Goal: Entertainment & Leisure: Browse casually

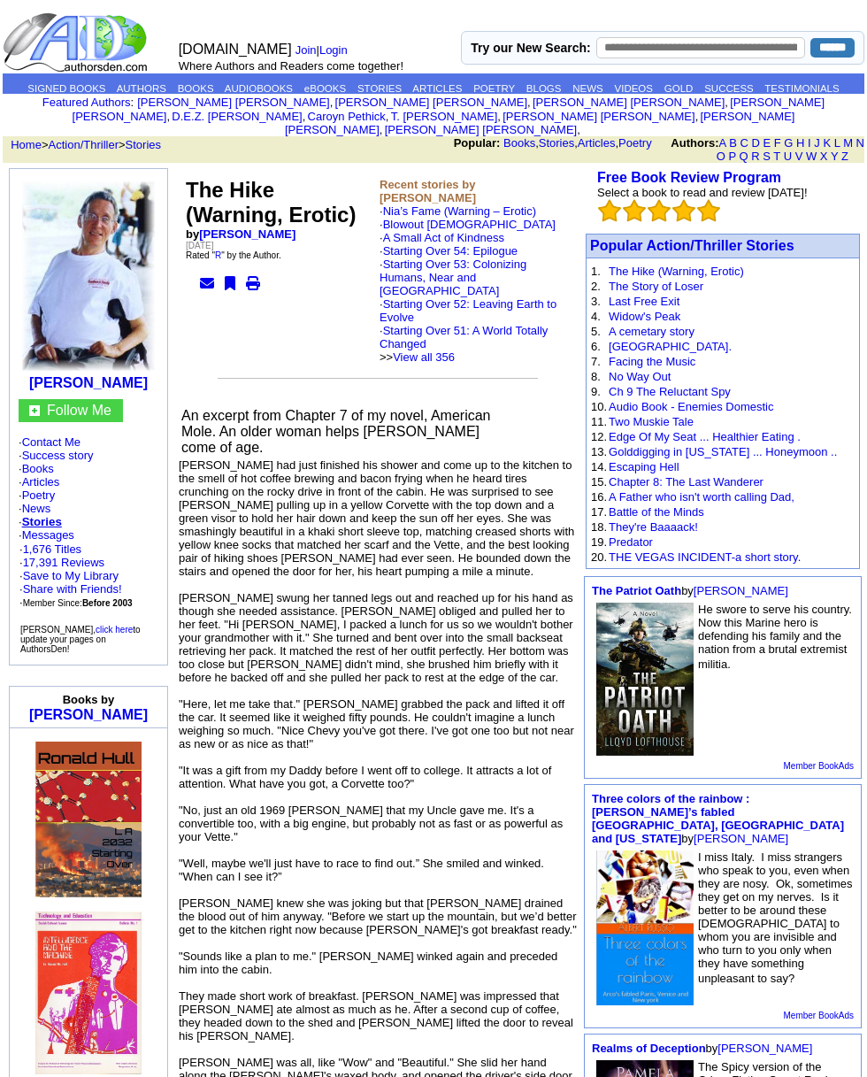
click at [851, 719] on td "He swore to serve his country. Now this Marine hero is defending his family and…" at bounding box center [722, 679] width 267 height 158
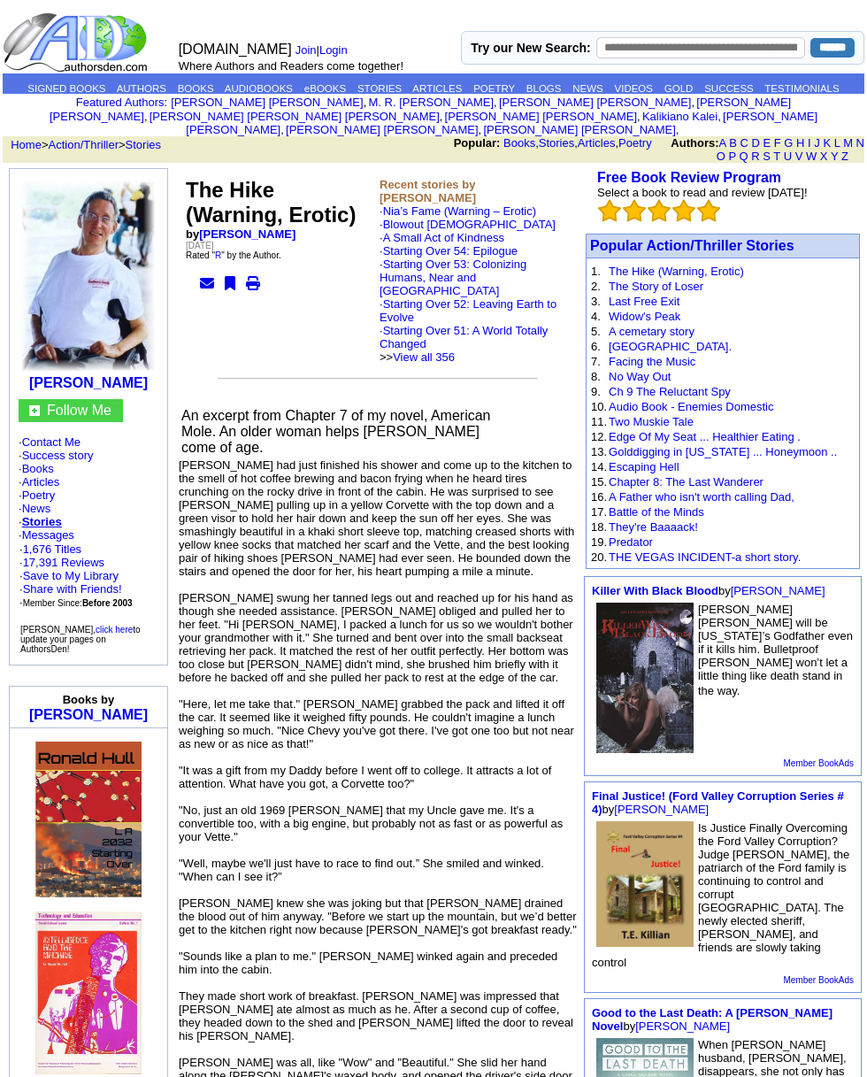
click at [476, 184] on b "Recent stories by [PERSON_NAME]" at bounding box center [428, 191] width 96 height 27
click at [475, 182] on b "Recent stories by Ronald W. Hull" at bounding box center [428, 191] width 96 height 27
click at [476, 187] on b "Recent stories by Ronald W. Hull" at bounding box center [428, 191] width 96 height 27
click at [700, 244] on font "Popular Action/Thriller Stories" at bounding box center [692, 245] width 204 height 15
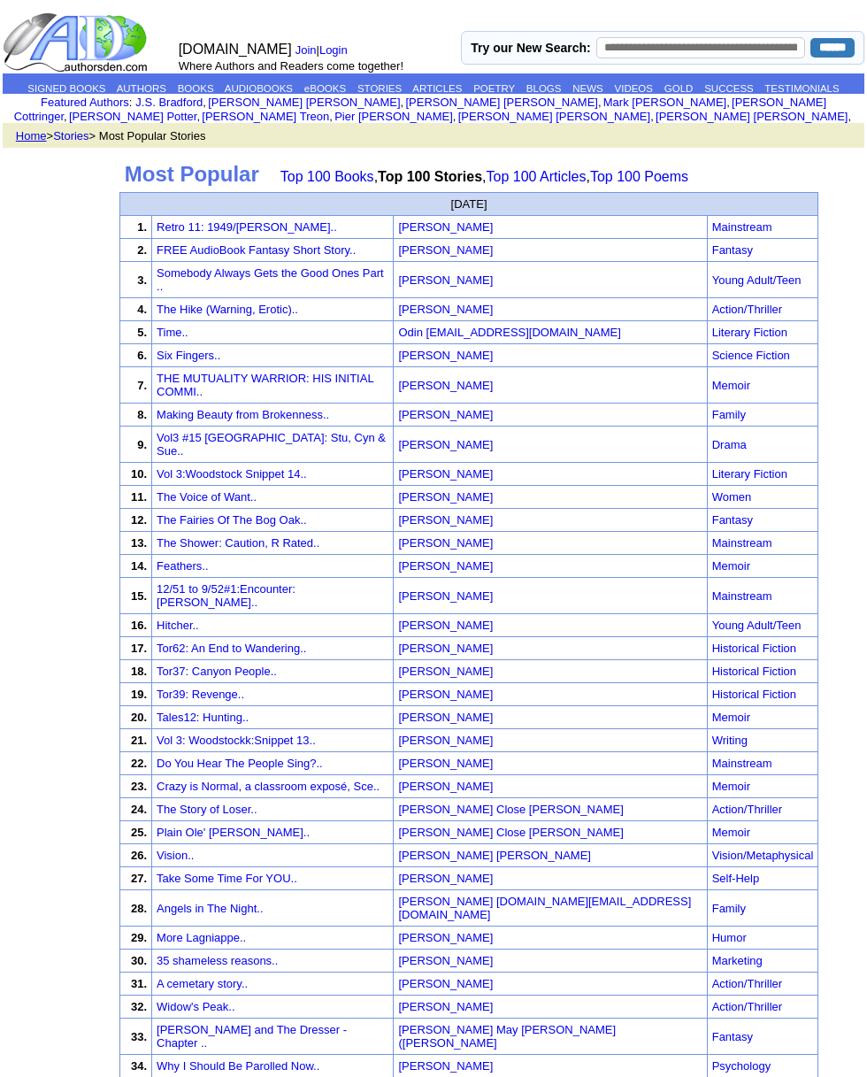
click at [266, 513] on link "The Fairies Of The Bog Oak.." at bounding box center [232, 519] width 150 height 13
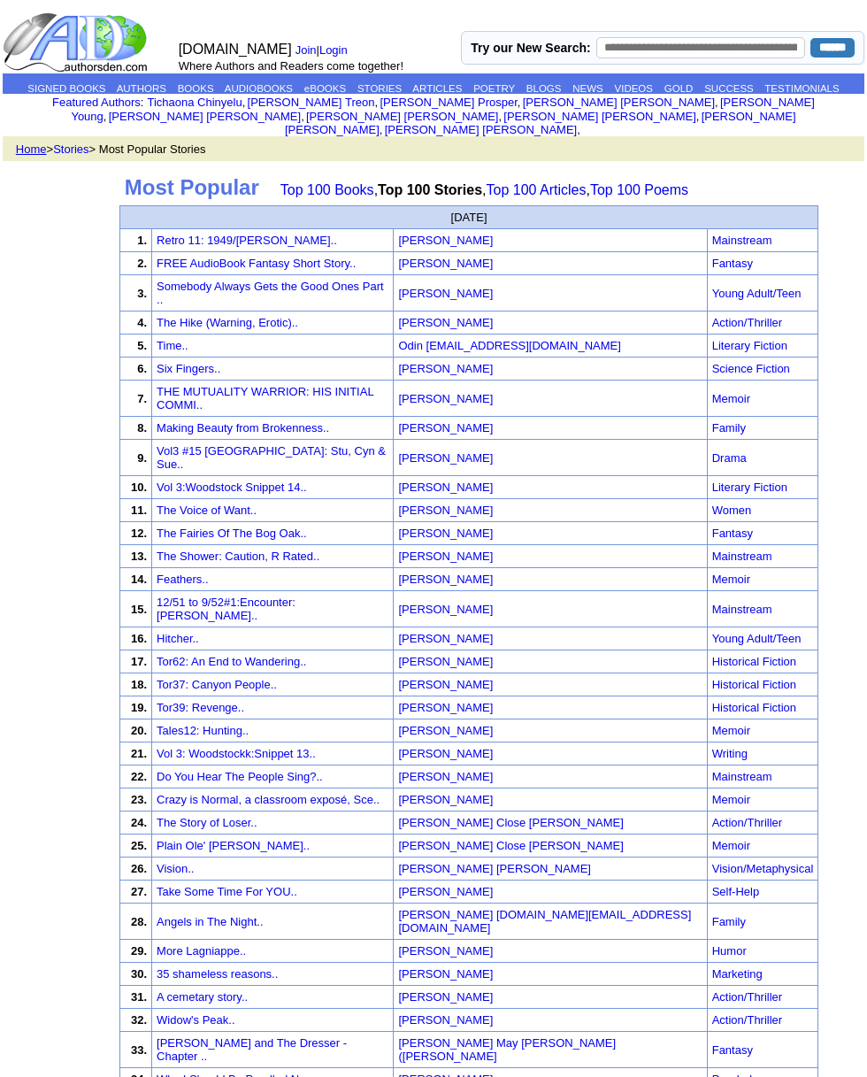
click at [296, 550] on link "The Shower: Caution, R Rated.." at bounding box center [238, 556] width 163 height 13
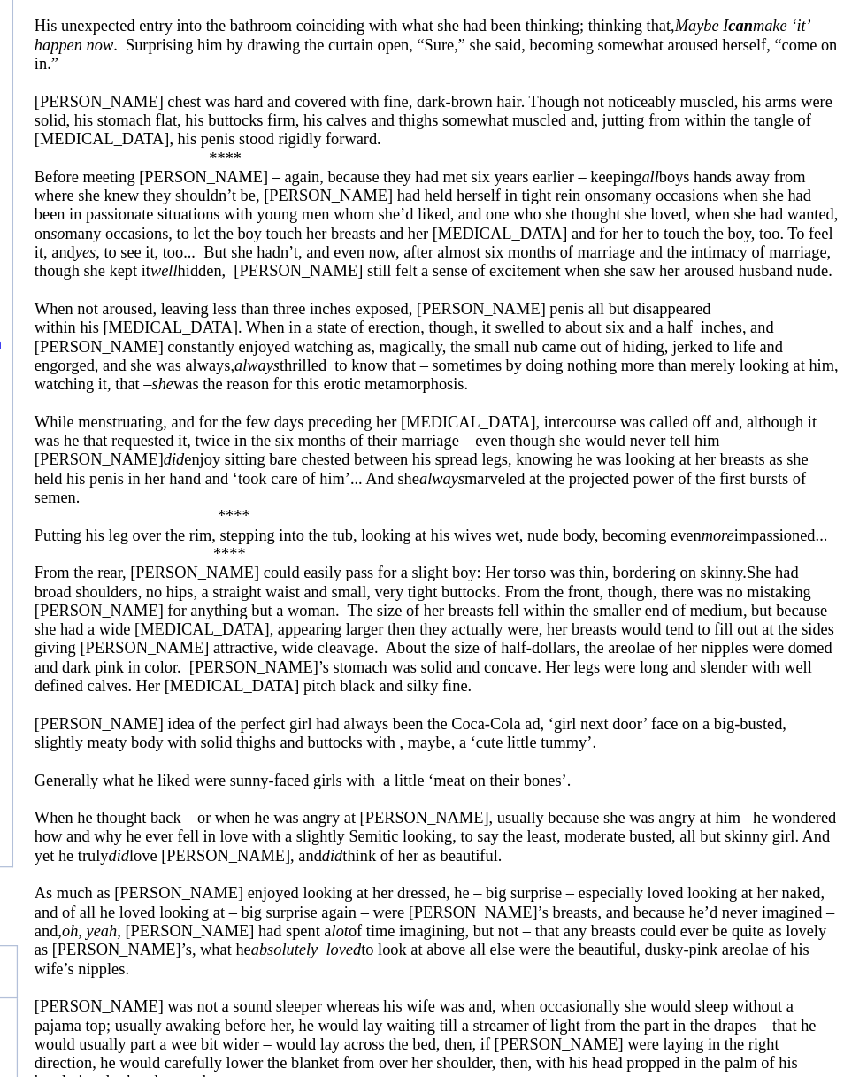
scroll to position [803, 0]
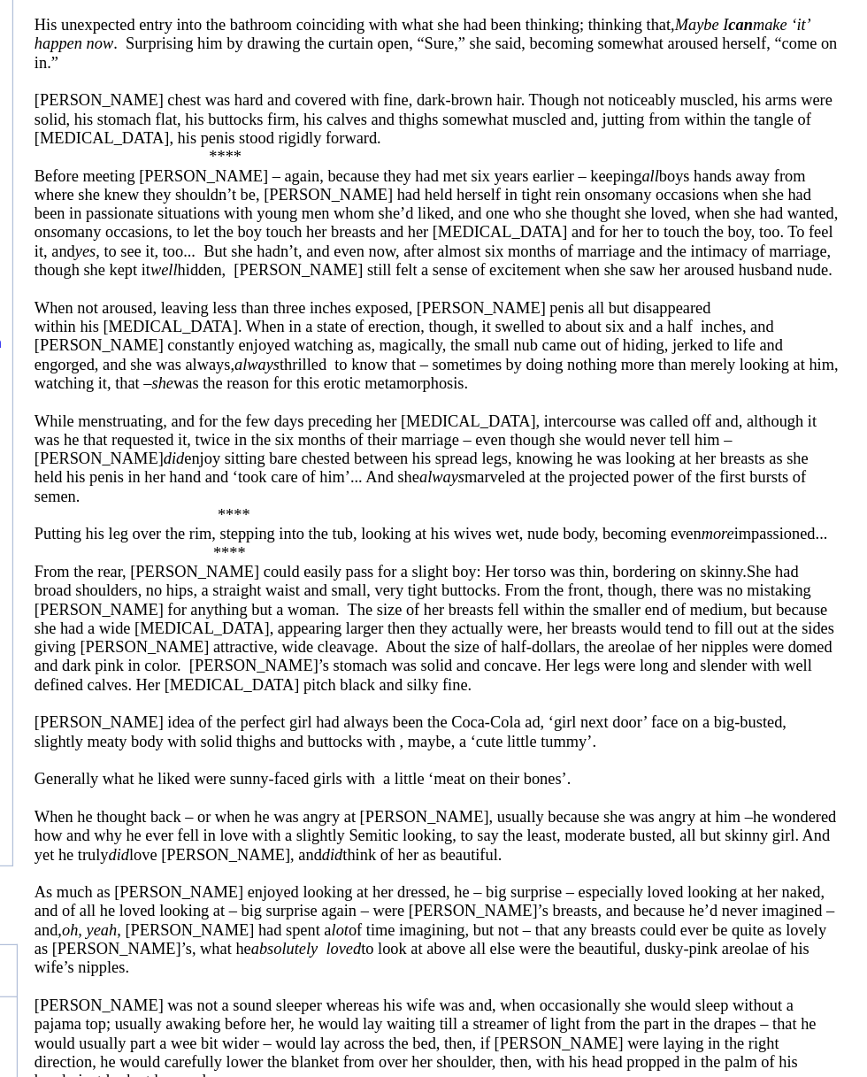
click at [623, 609] on p "Putting his leg over the rim, stepping into the tub, looking at his wives wet, …" at bounding box center [502, 616] width 642 height 15
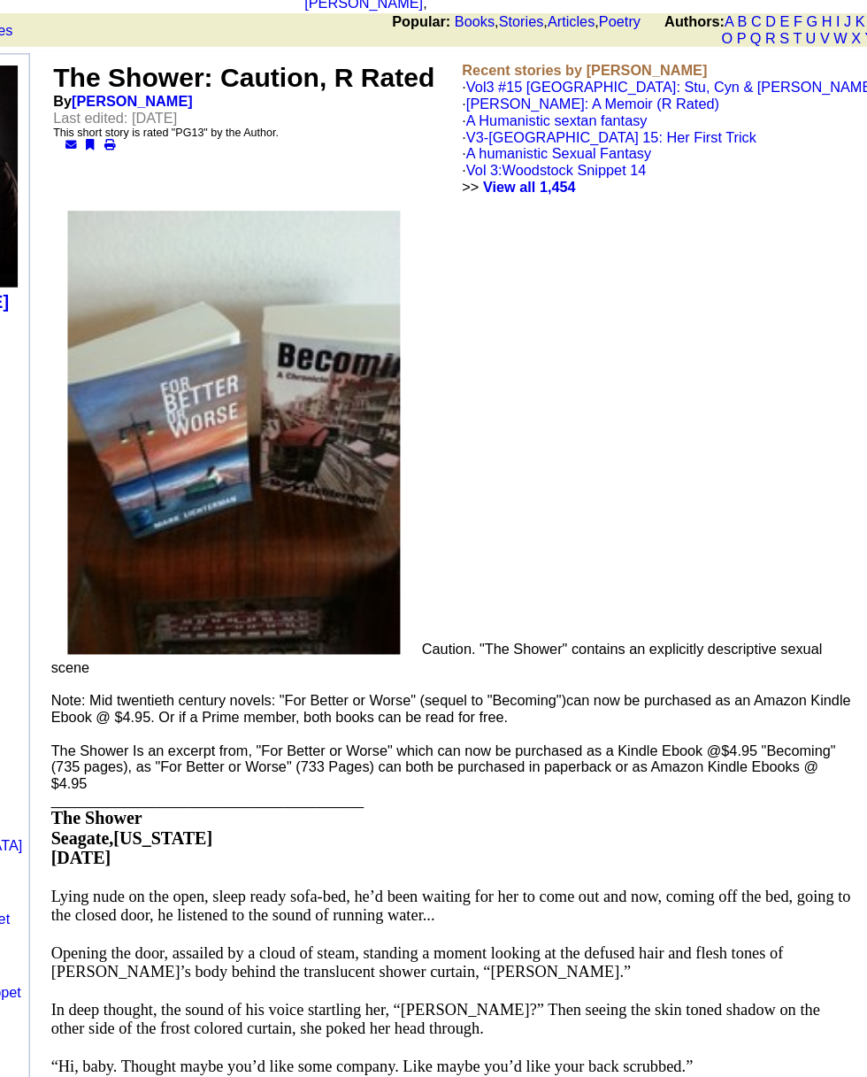
scroll to position [0, 0]
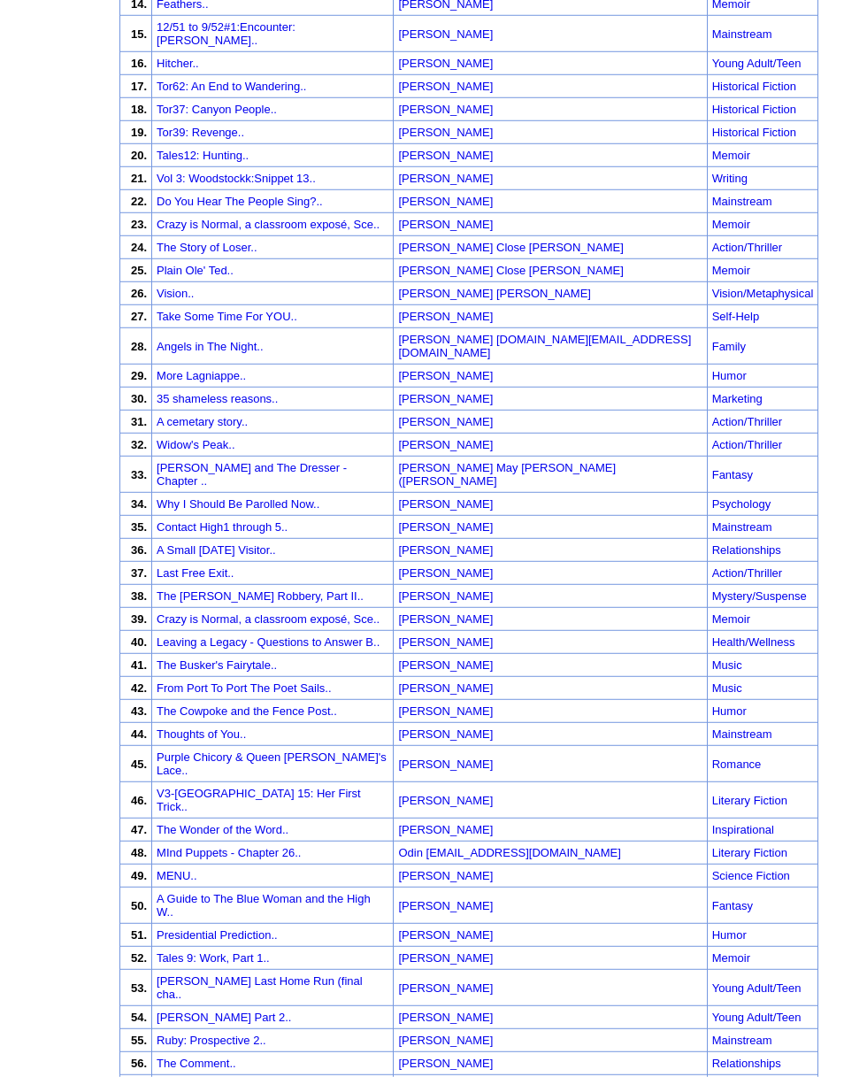
scroll to position [576, 0]
click at [281, 749] on link "Purple Chicory & Queen [PERSON_NAME]'s Lace.." at bounding box center [272, 762] width 230 height 27
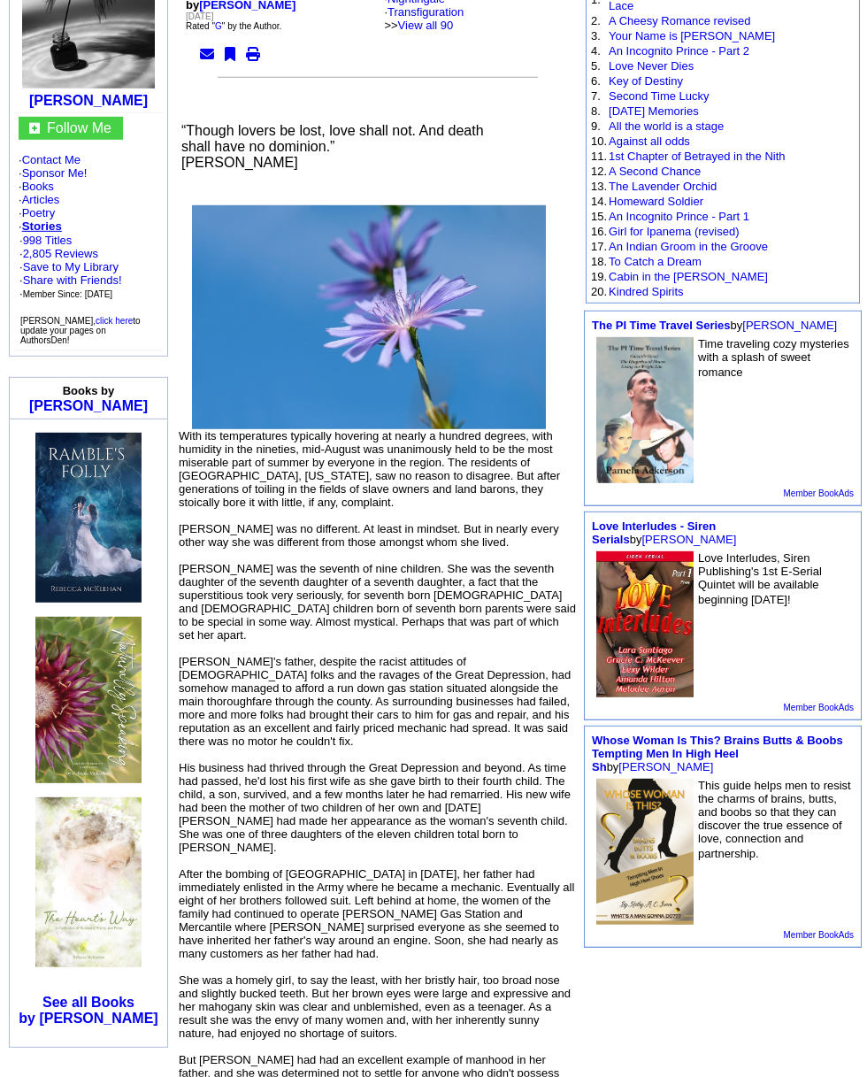
scroll to position [281, 0]
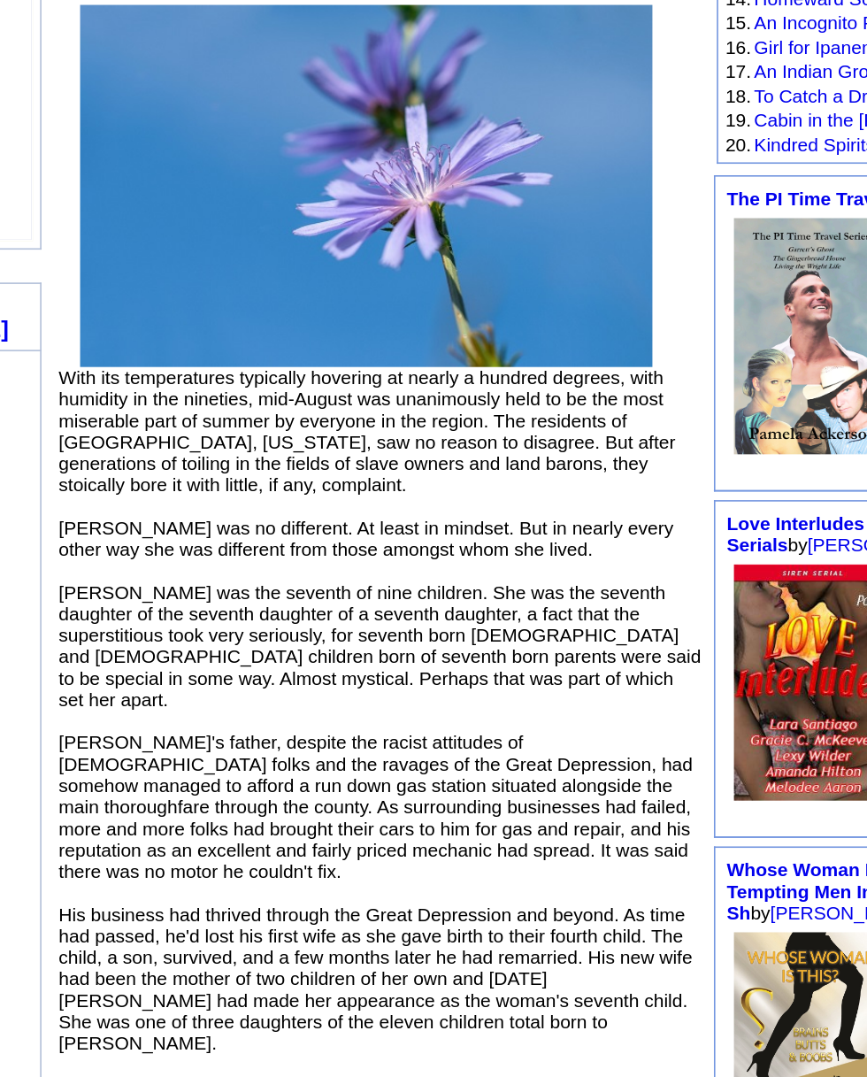
scroll to position [213, 0]
